Goal: Task Accomplishment & Management: Manage account settings

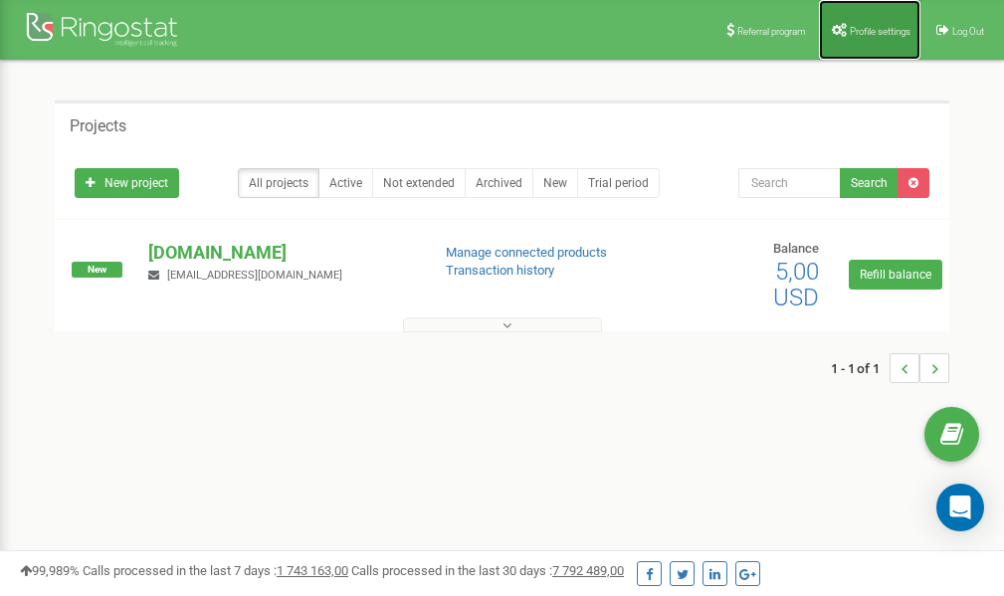
click at [878, 26] on span "Profile settings" at bounding box center [880, 31] width 61 height 11
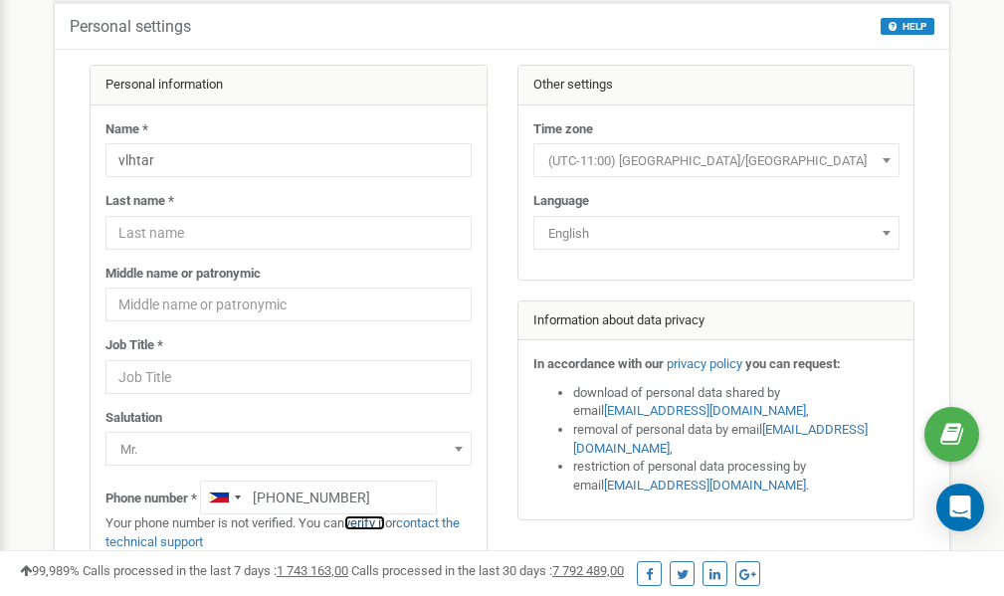
click at [369, 523] on link "verify it" at bounding box center [364, 522] width 41 height 15
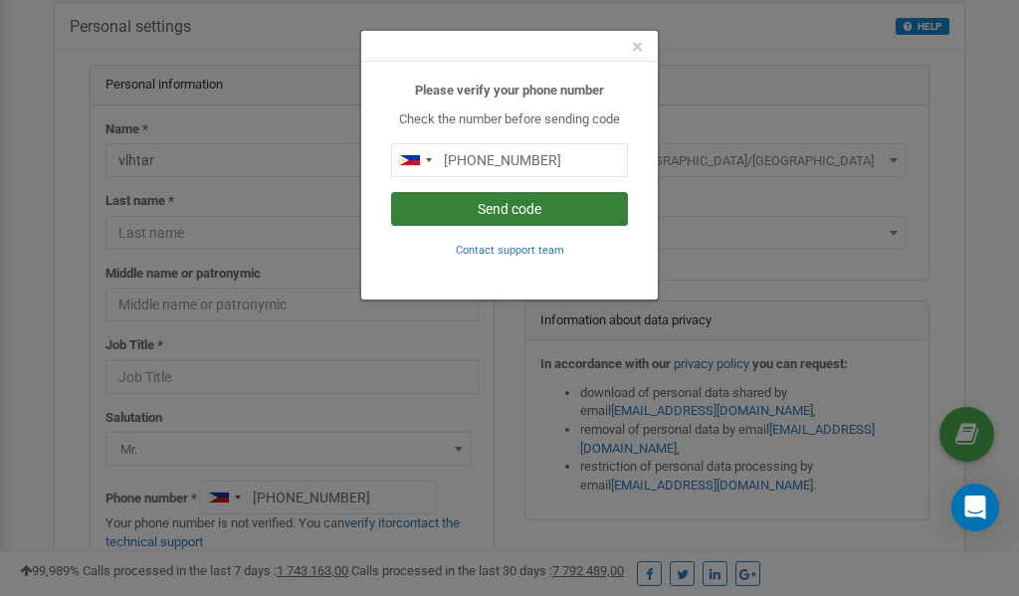
click at [524, 211] on button "Send code" at bounding box center [509, 209] width 237 height 34
